Goal: Transaction & Acquisition: Obtain resource

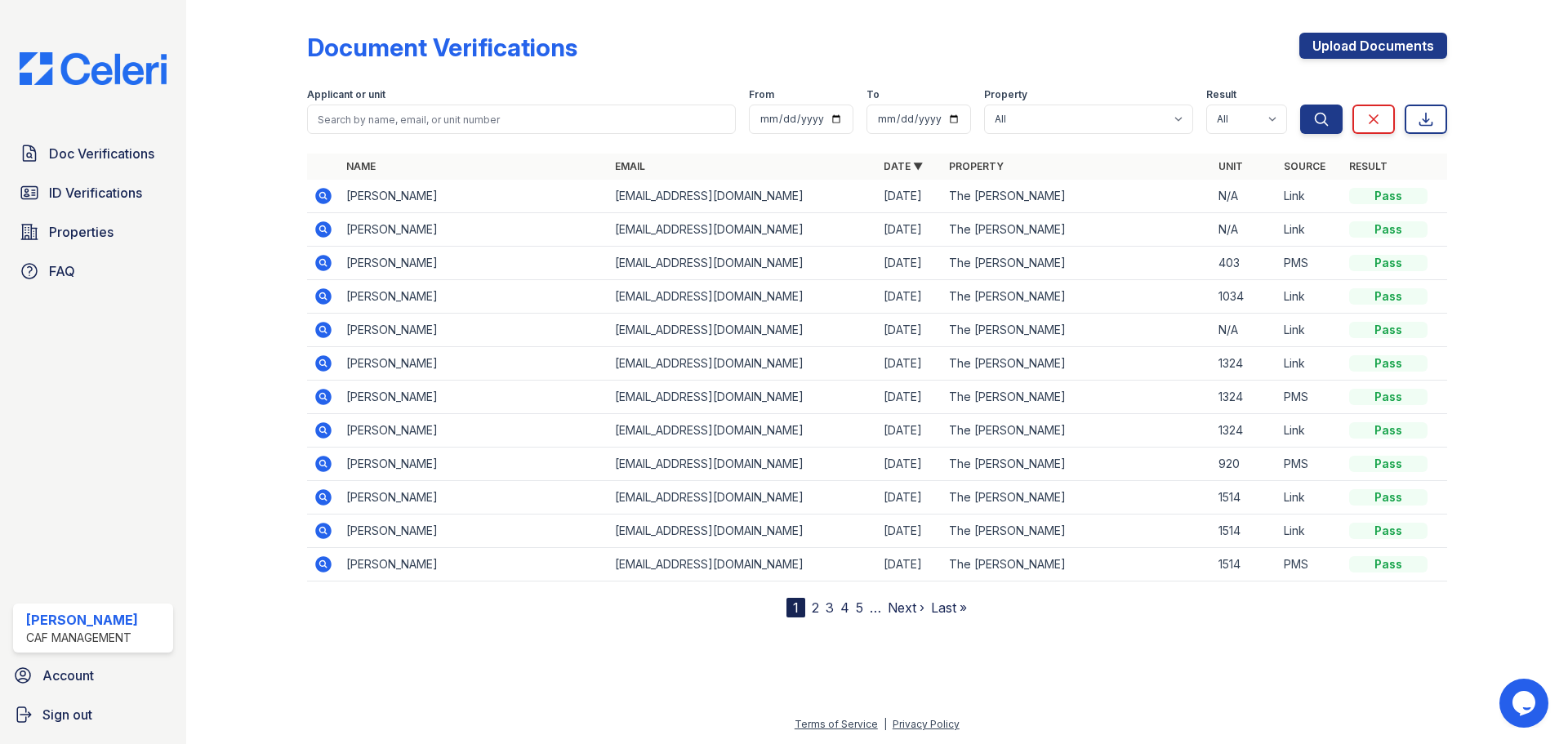
click at [329, 261] on icon at bounding box center [323, 262] width 17 height 17
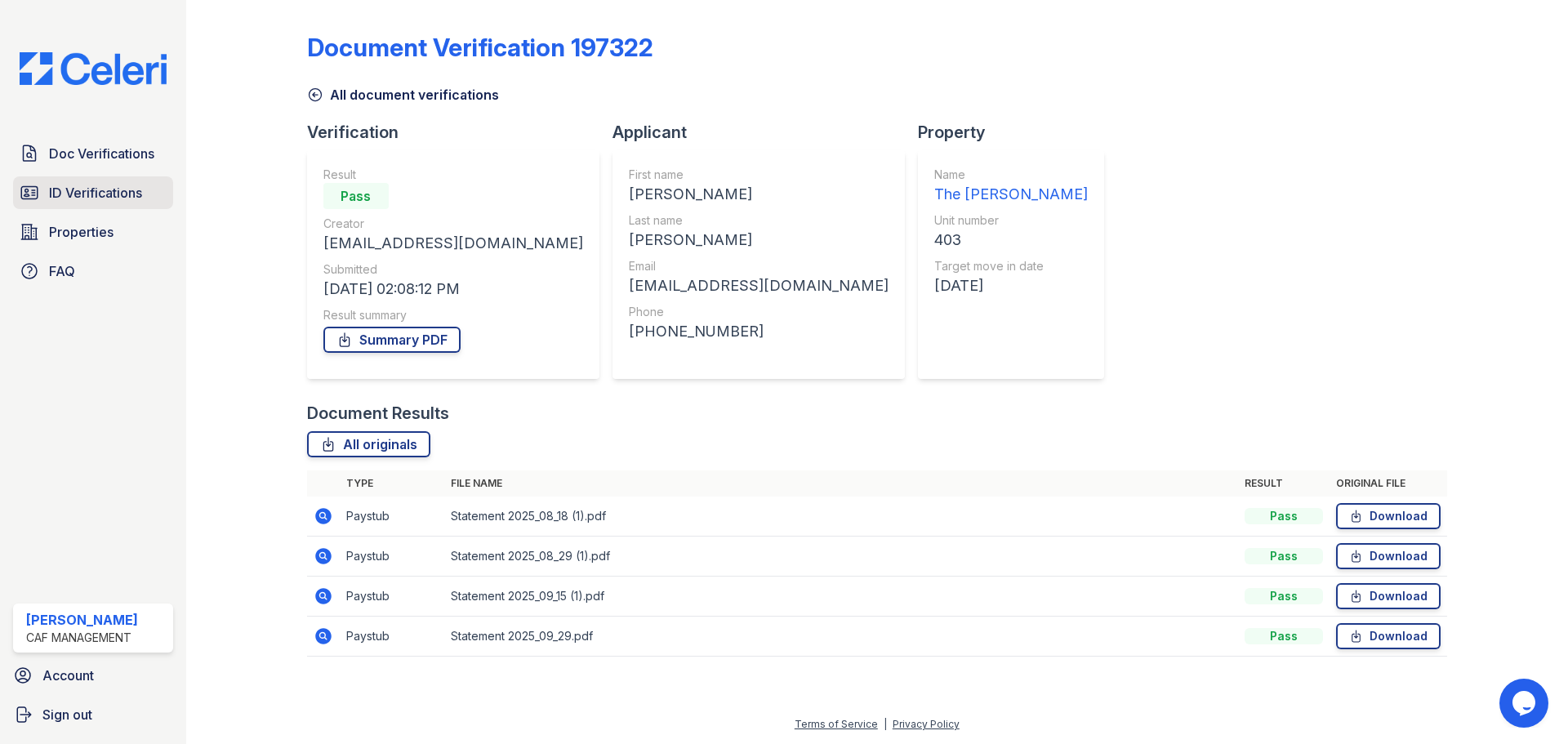
click at [78, 198] on span "ID Verifications" at bounding box center [95, 193] width 93 height 19
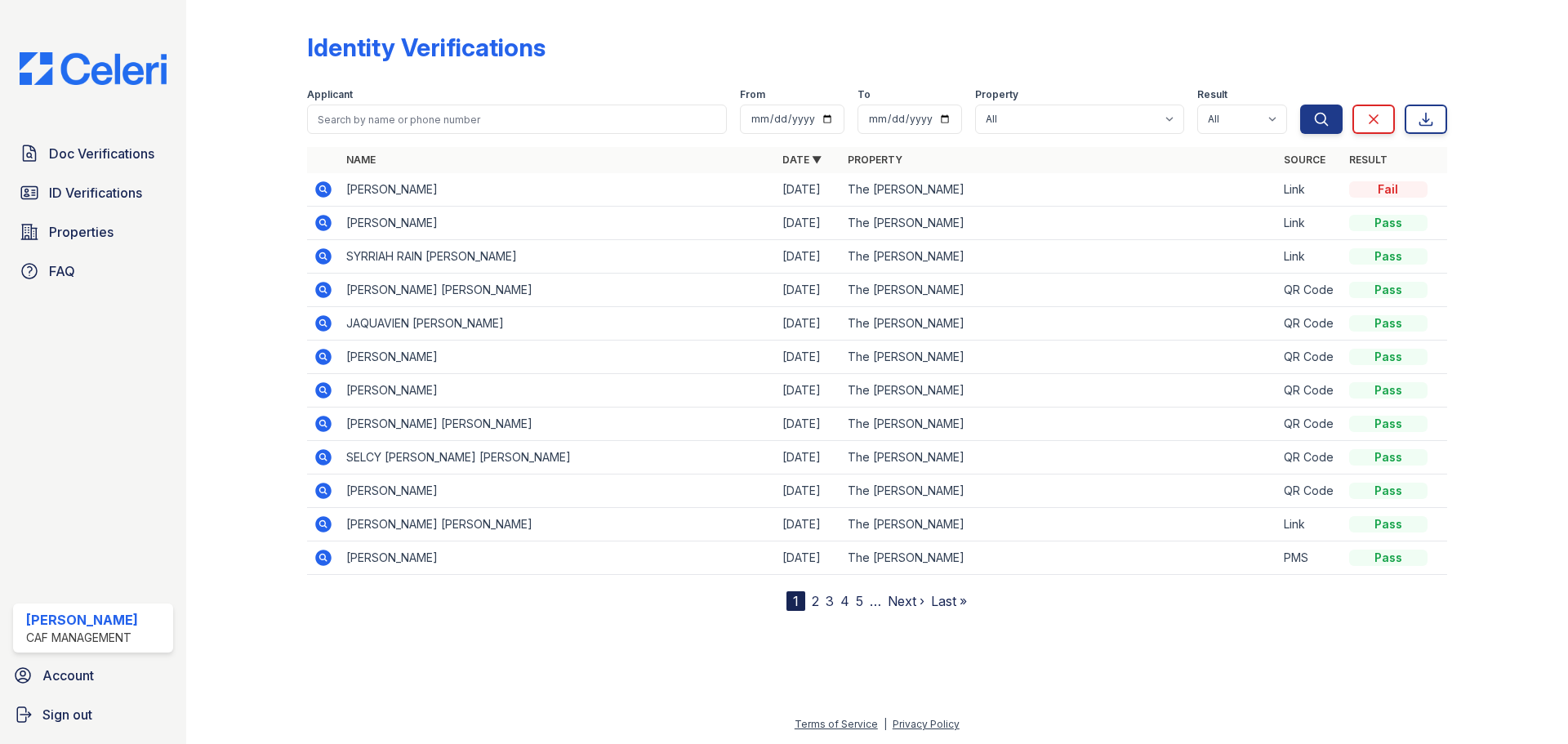
click at [328, 192] on icon at bounding box center [323, 189] width 17 height 17
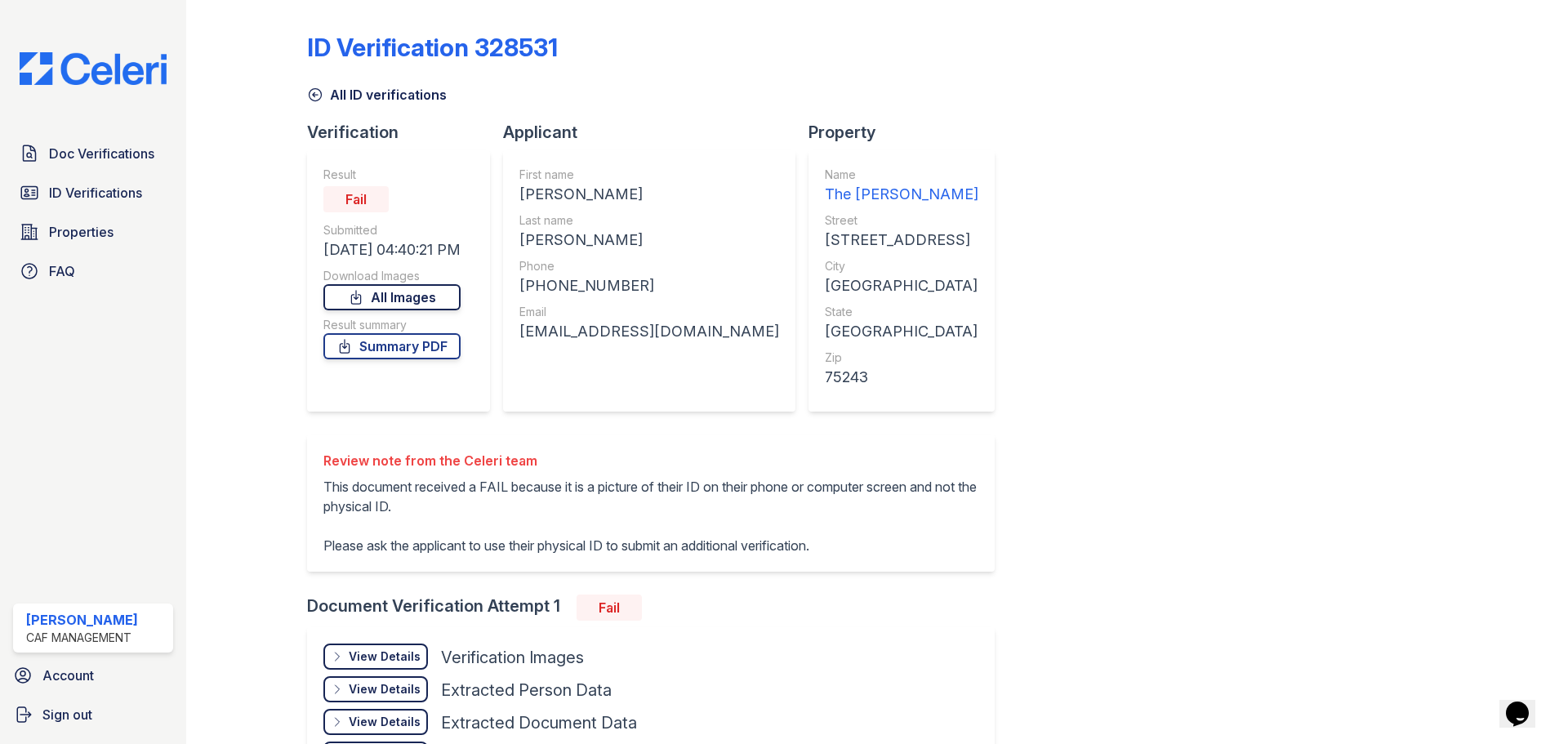
click at [402, 283] on div "Download Images" at bounding box center [391, 275] width 137 height 17
click at [422, 298] on link "All Images" at bounding box center [391, 297] width 137 height 26
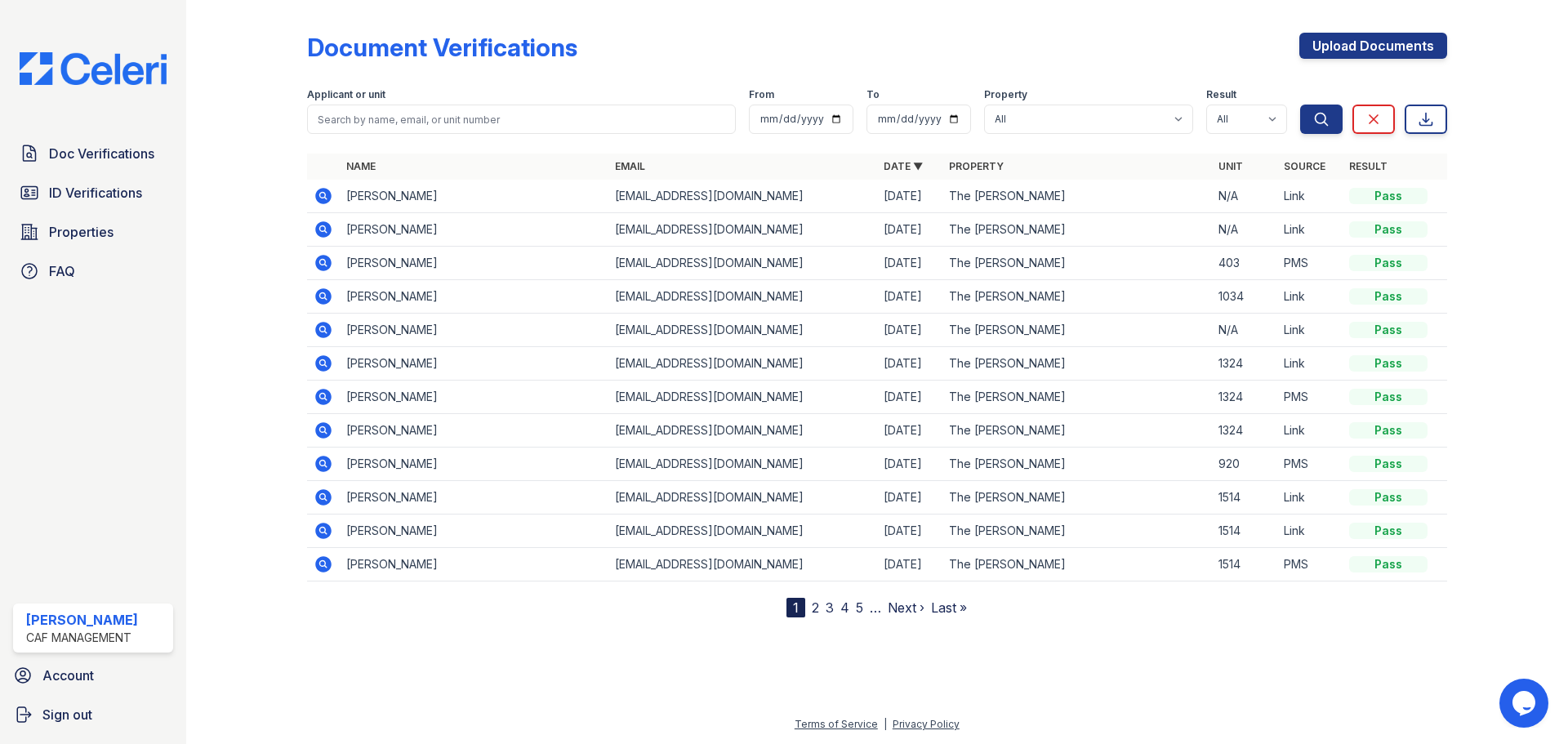
click at [321, 201] on icon at bounding box center [323, 196] width 17 height 17
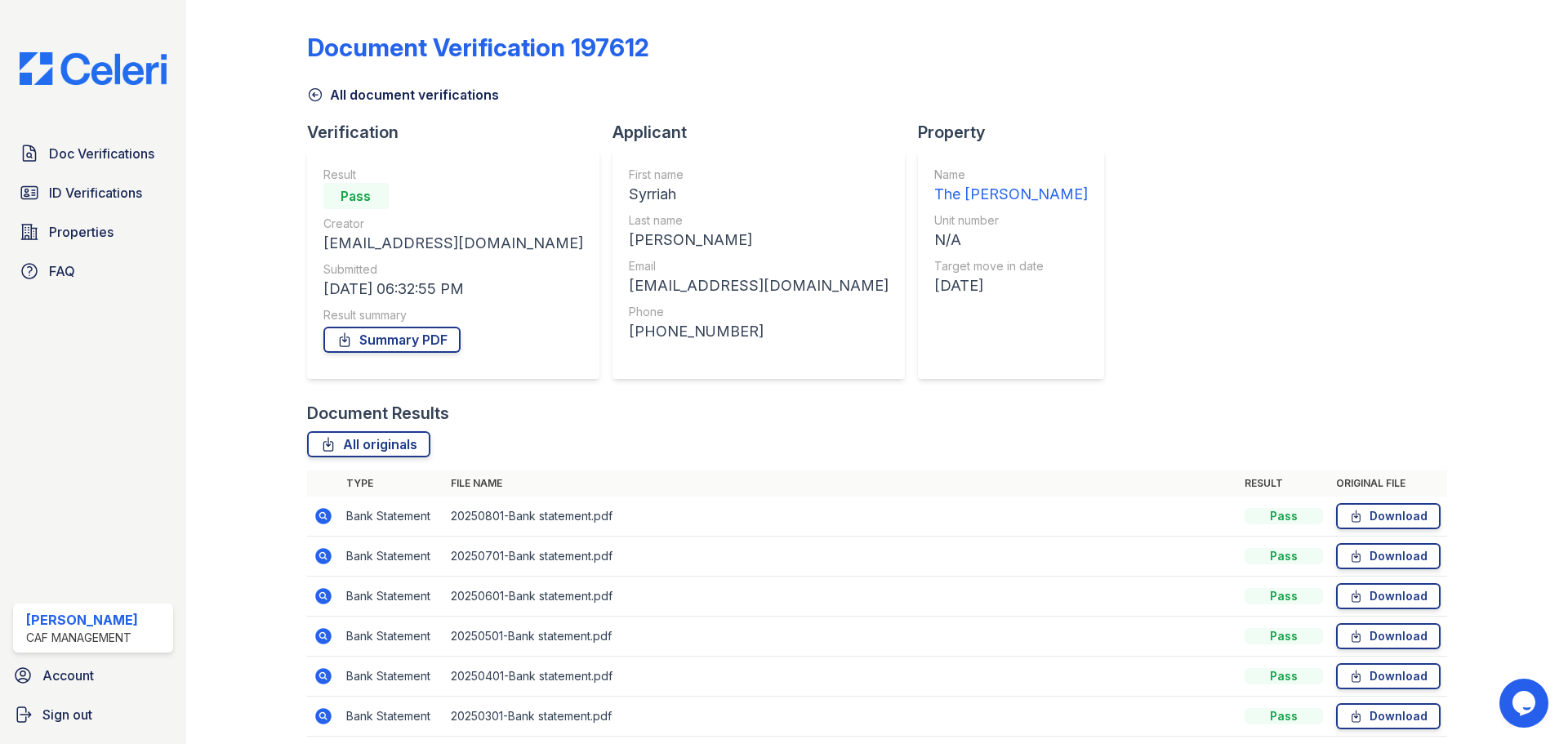
scroll to position [64, 0]
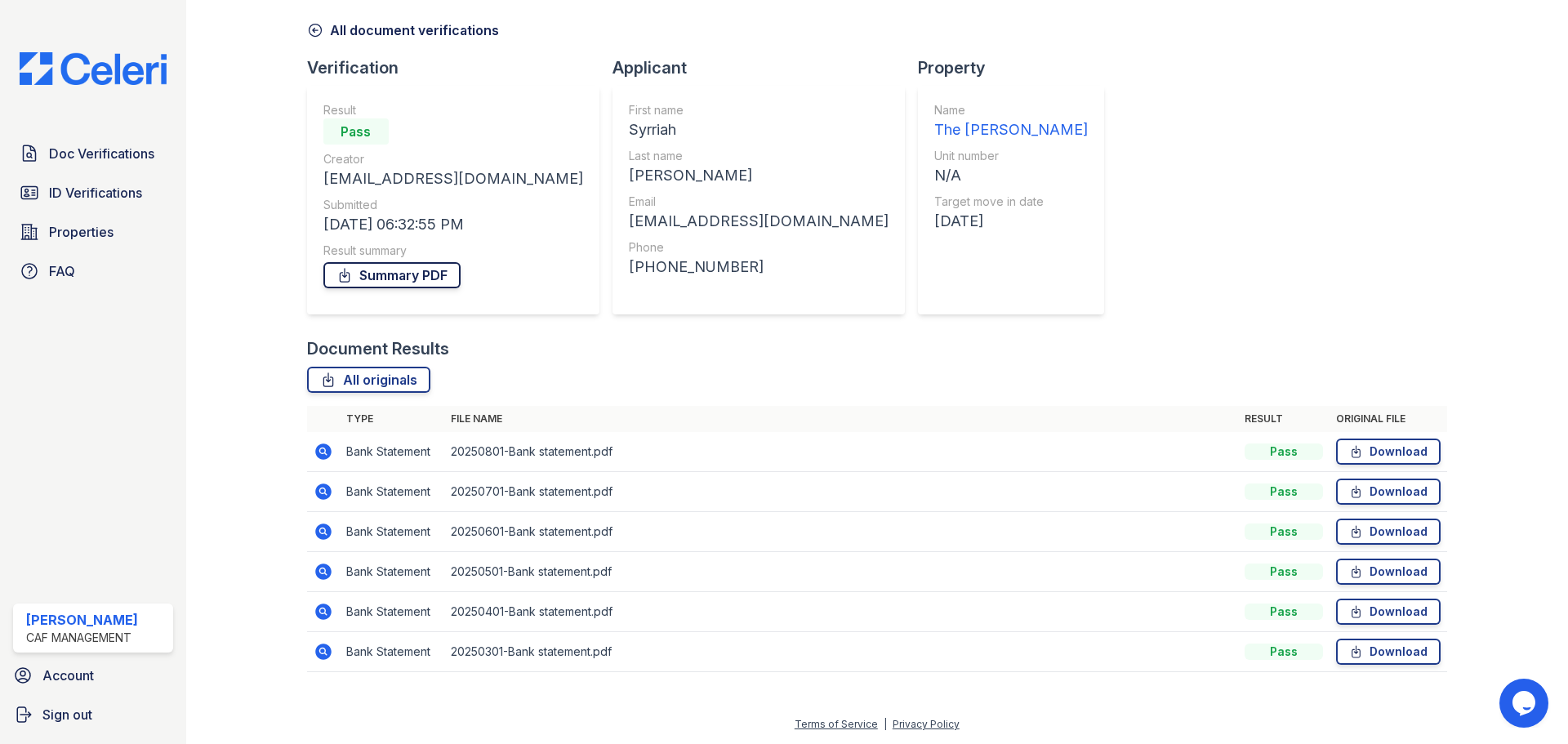
click at [437, 273] on link "Summary PDF" at bounding box center [391, 275] width 137 height 26
click at [411, 374] on link "All originals" at bounding box center [368, 380] width 124 height 26
